Goal: Task Accomplishment & Management: Use online tool/utility

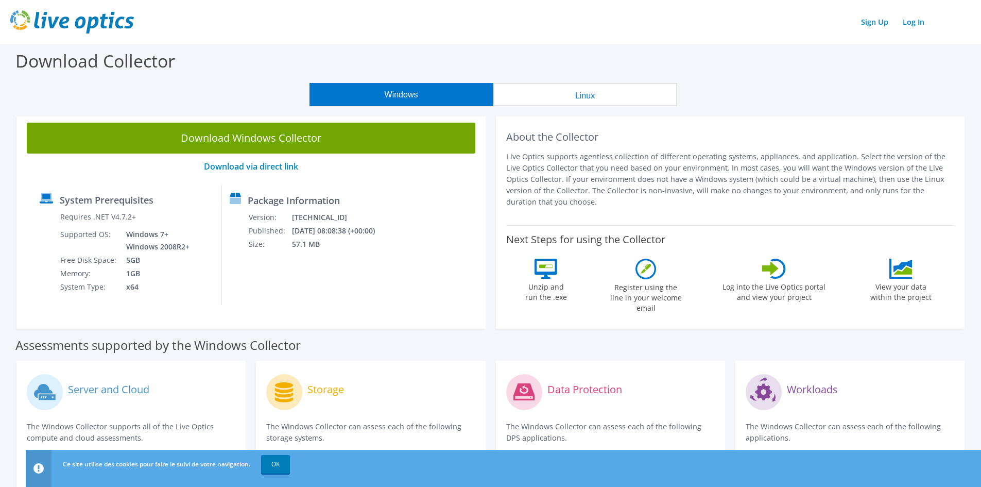
click at [602, 90] on button "Linux" at bounding box center [585, 94] width 184 height 23
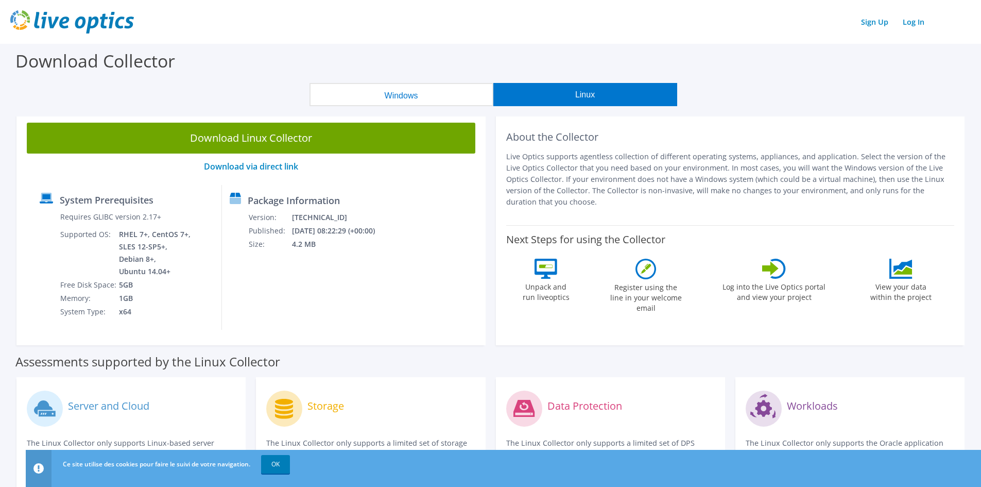
click at [417, 99] on button "Windows" at bounding box center [402, 94] width 184 height 23
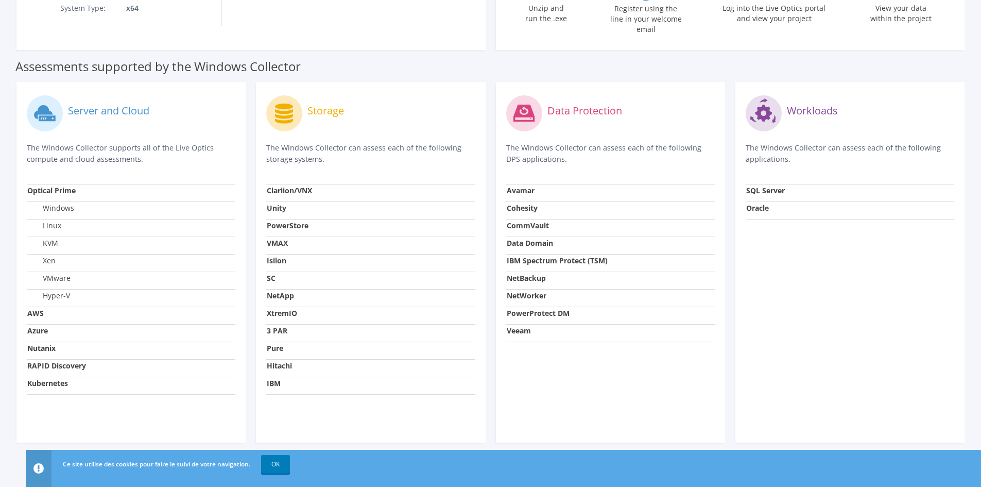
scroll to position [21, 0]
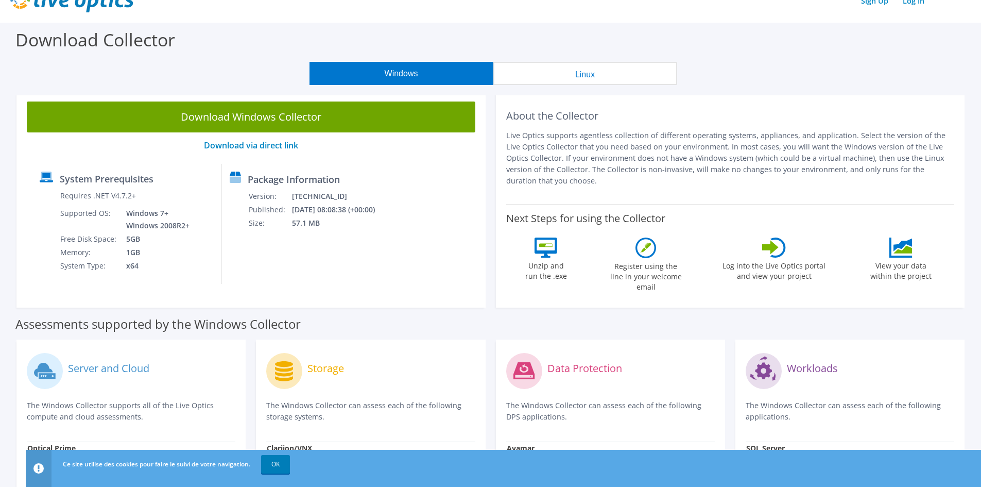
click at [584, 70] on button "Linux" at bounding box center [585, 73] width 184 height 23
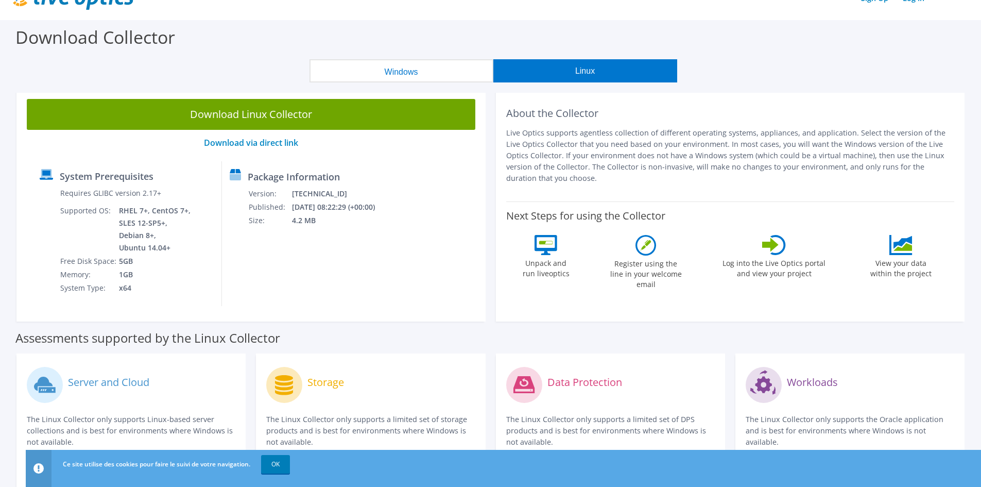
scroll to position [0, 0]
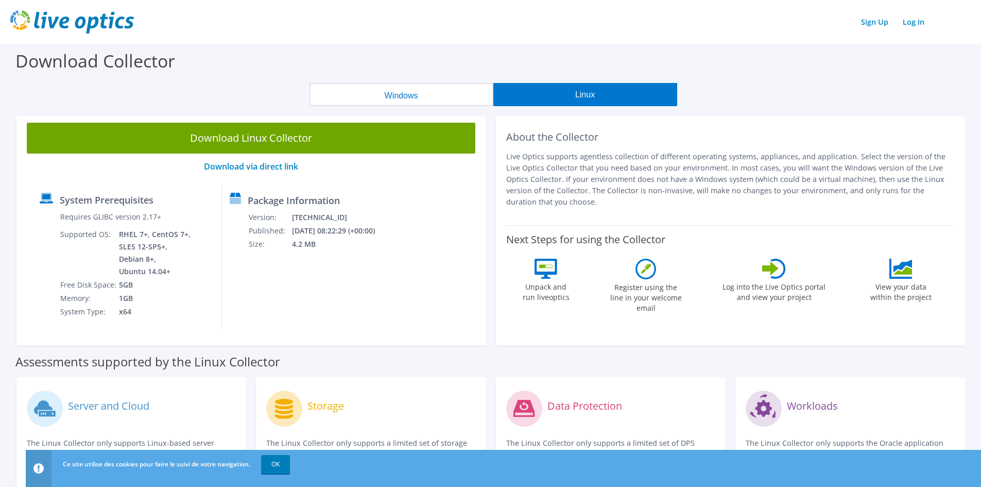
click at [551, 277] on icon at bounding box center [546, 269] width 23 height 20
click at [685, 281] on div "Next Steps for using the Collector Unpack and run liveoptics Register using the…" at bounding box center [730, 271] width 449 height 93
drag, startPoint x: 806, startPoint y: 286, endPoint x: 872, endPoint y: 290, distance: 65.5
click at [809, 286] on label "Log into the Live Optics portal and view your project" at bounding box center [774, 291] width 104 height 24
drag, startPoint x: 895, startPoint y: 287, endPoint x: 901, endPoint y: 293, distance: 8.4
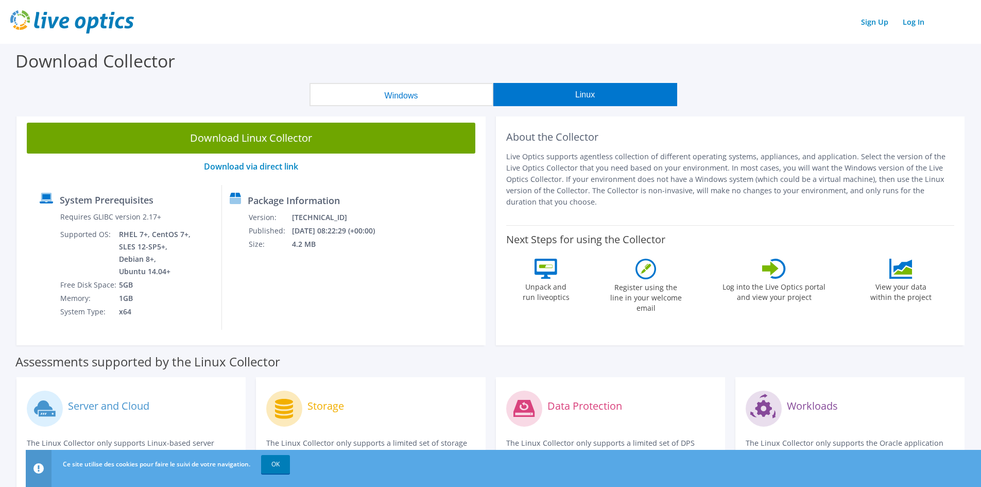
click at [898, 289] on label "View your data within the project" at bounding box center [901, 291] width 74 height 24
click at [903, 294] on label "View your data within the project" at bounding box center [901, 291] width 74 height 24
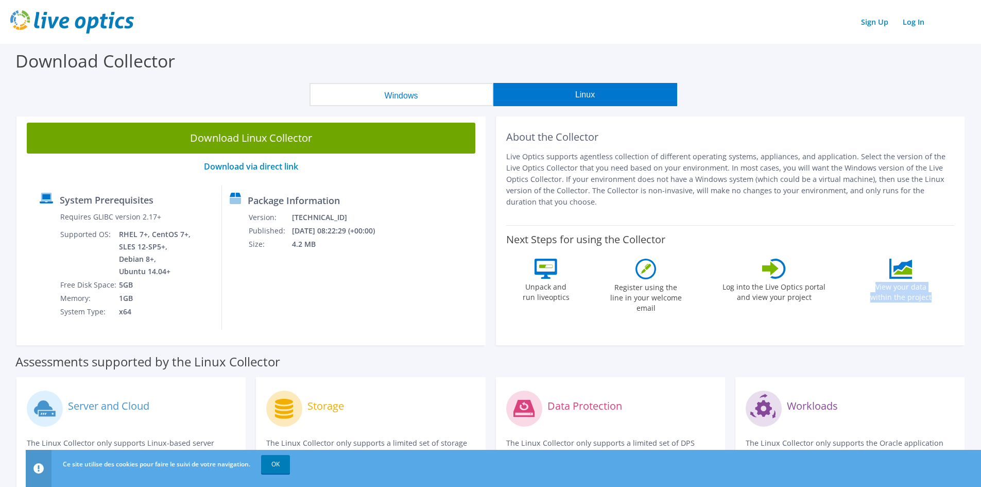
click at [899, 288] on label "View your data within the project" at bounding box center [901, 291] width 74 height 24
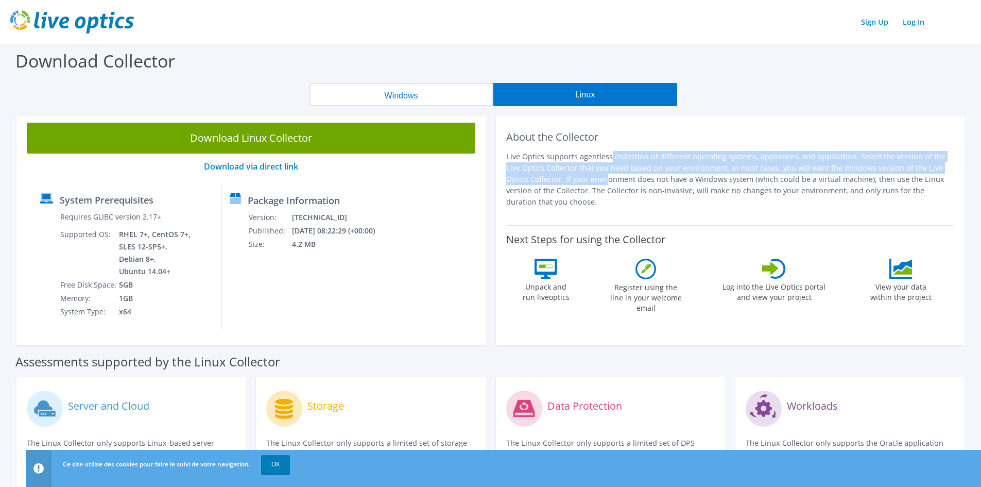
drag, startPoint x: 521, startPoint y: 159, endPoint x: 940, endPoint y: 170, distance: 418.9
click at [943, 171] on p "Live Optics supports agentless collection of different operating systems, appli…" at bounding box center [730, 179] width 449 height 57
click at [902, 170] on p "Live Optics supports agentless collection of different operating systems, appli…" at bounding box center [730, 179] width 449 height 57
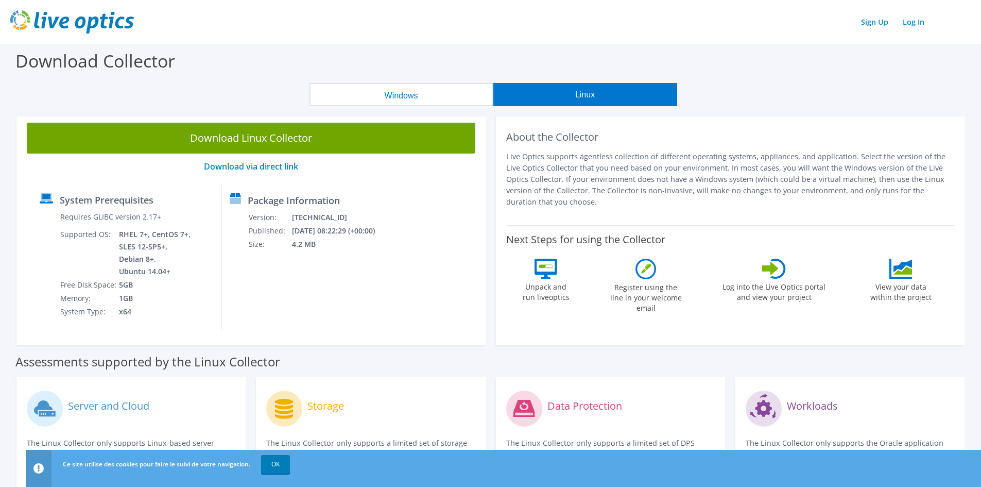
click at [383, 91] on button "Windows" at bounding box center [402, 94] width 184 height 23
